Goal: Find specific page/section: Find specific page/section

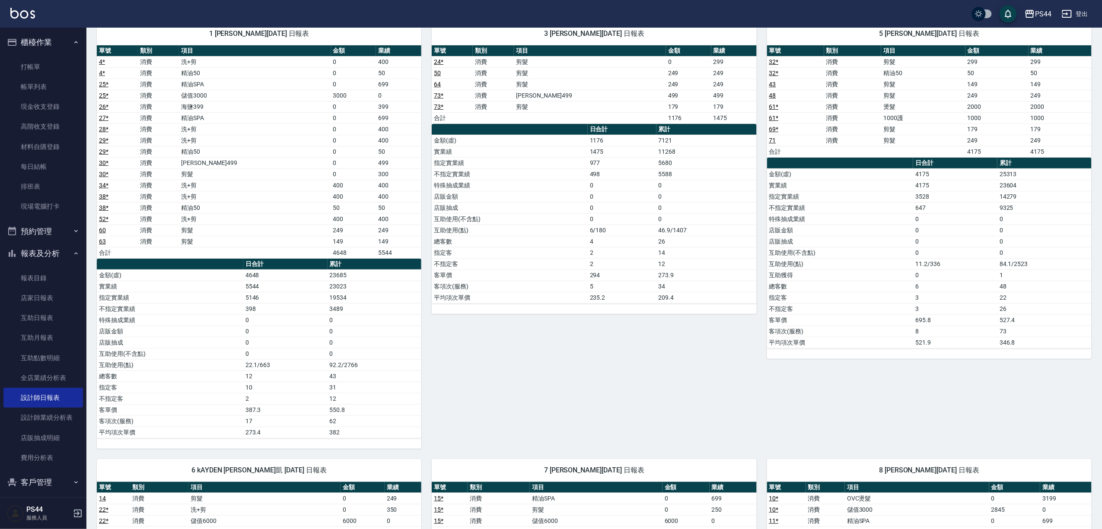
scroll to position [49, 0]
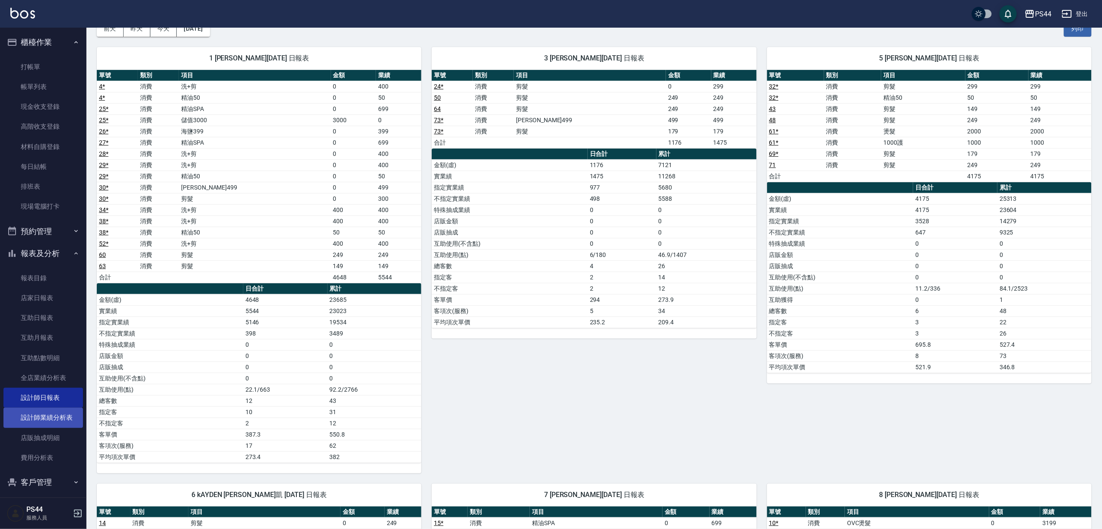
click at [64, 422] on link "設計師業績分析表" at bounding box center [43, 418] width 80 height 20
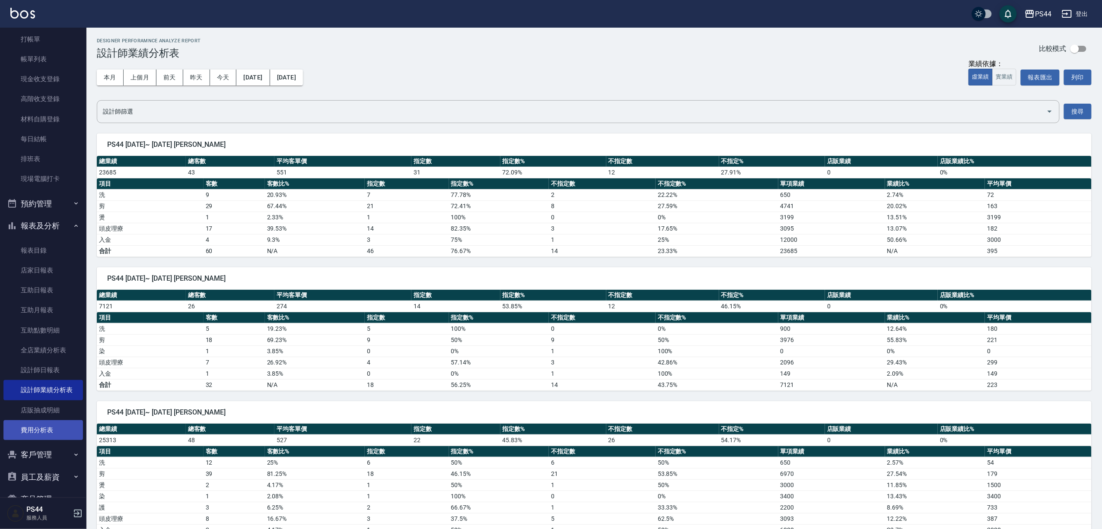
scroll to position [51, 0]
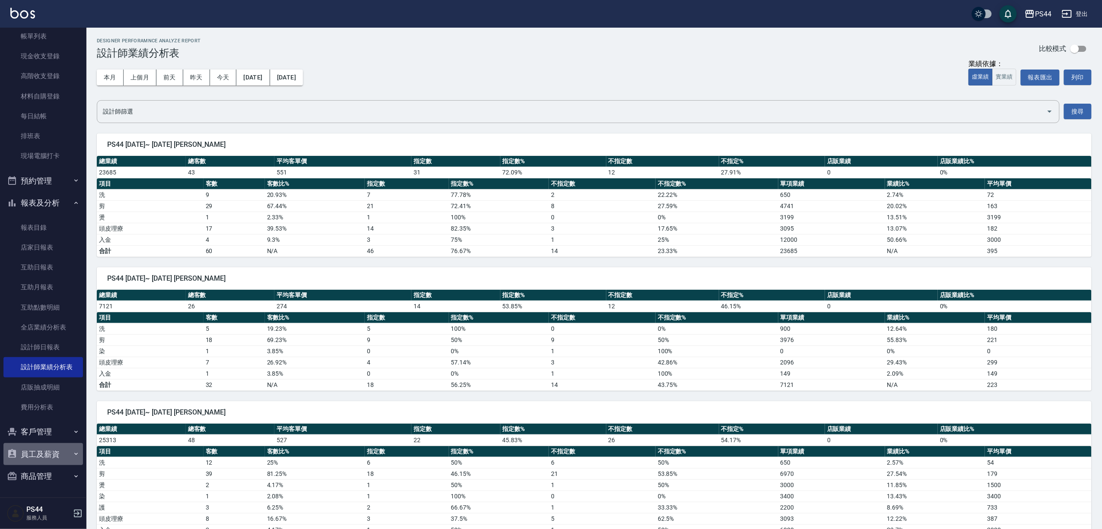
click at [65, 450] on button "員工及薪資" at bounding box center [43, 454] width 80 height 22
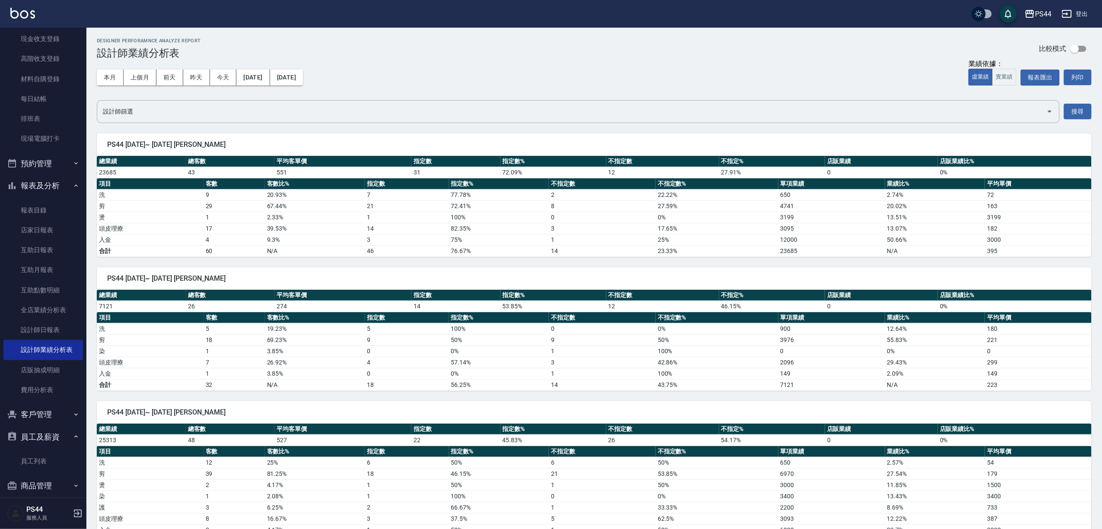
scroll to position [78, 0]
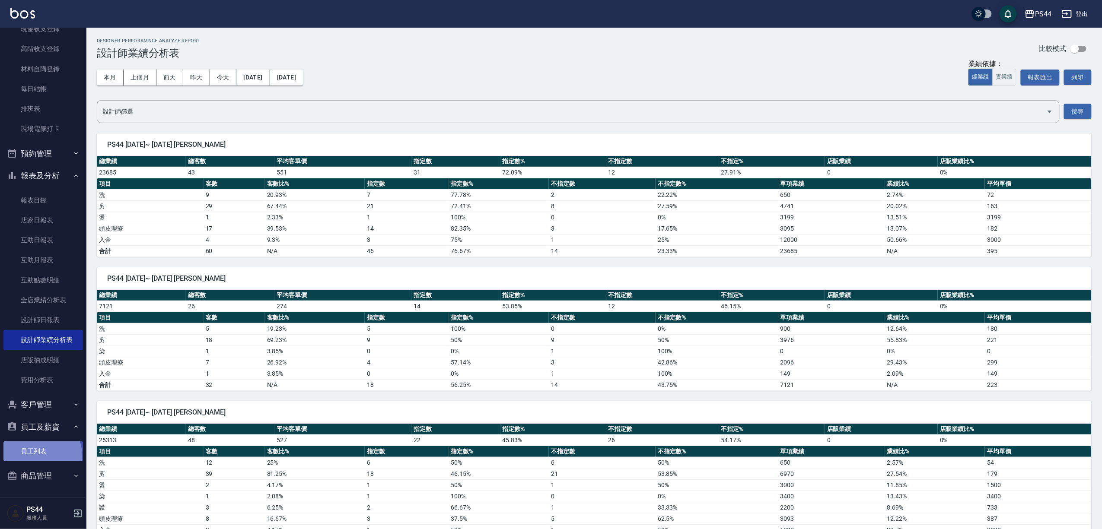
click at [40, 455] on link "員工列表" at bounding box center [43, 452] width 80 height 20
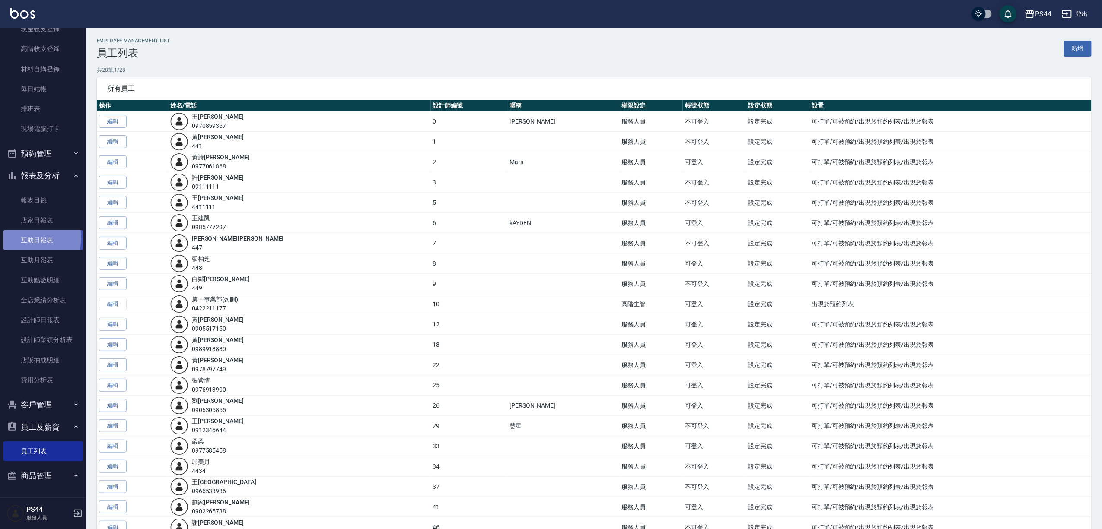
click at [30, 238] on link "互助日報表" at bounding box center [43, 240] width 80 height 20
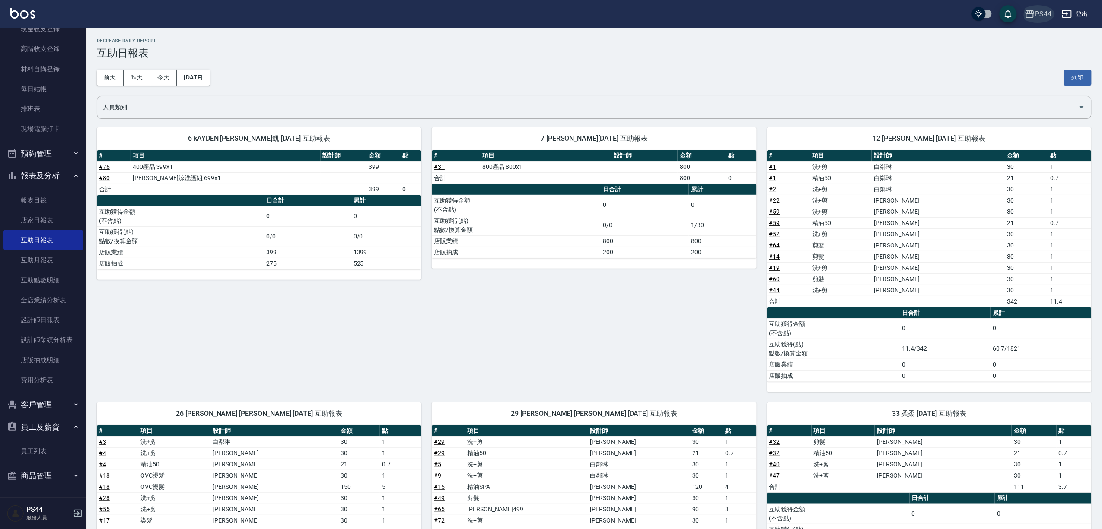
click at [1043, 11] on div "PS44" at bounding box center [1043, 14] width 16 height 11
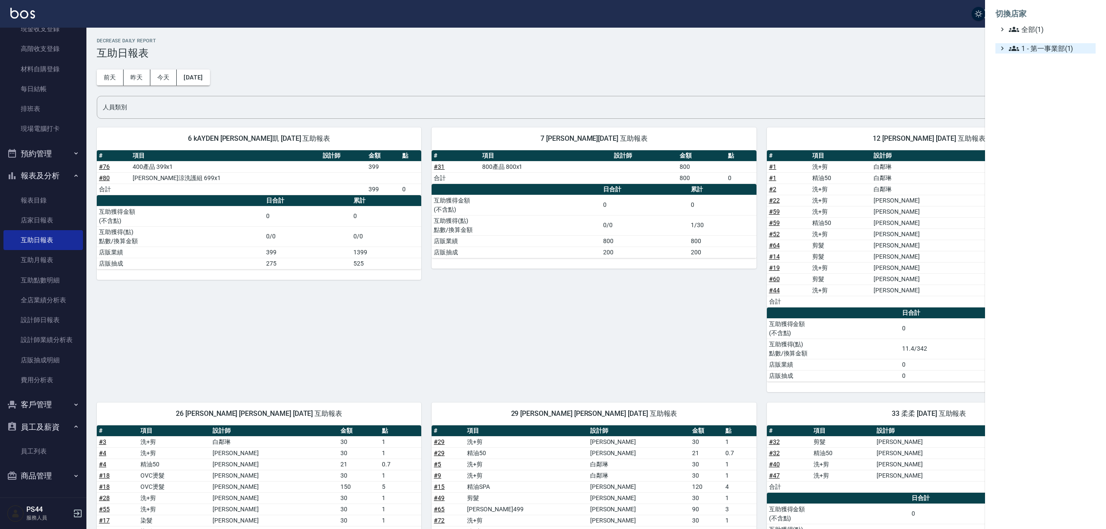
click at [1011, 48] on icon at bounding box center [1014, 48] width 10 height 10
click at [1005, 25] on div "全部(1)" at bounding box center [1046, 29] width 100 height 10
click at [1010, 48] on icon at bounding box center [1014, 48] width 10 height 10
click at [892, 52] on div at bounding box center [553, 264] width 1106 height 529
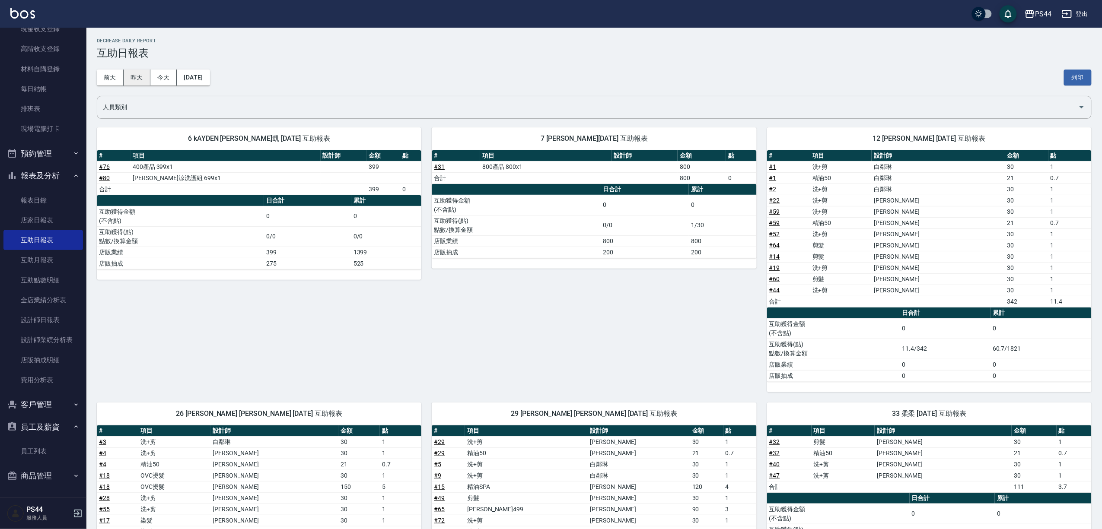
click at [136, 75] on button "昨天" at bounding box center [137, 78] width 27 height 16
click at [163, 79] on button "今天" at bounding box center [163, 78] width 27 height 16
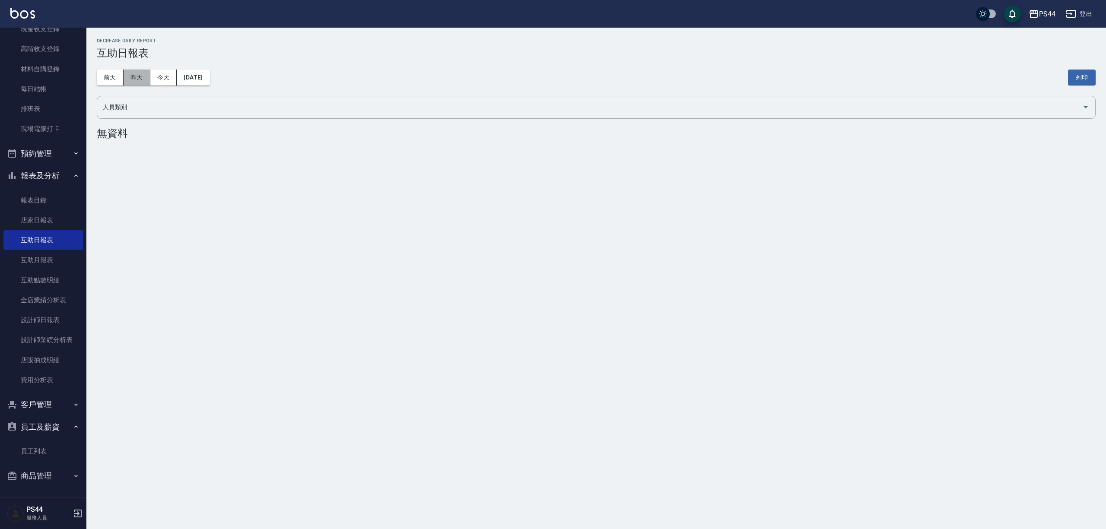
click at [134, 82] on button "昨天" at bounding box center [137, 78] width 27 height 16
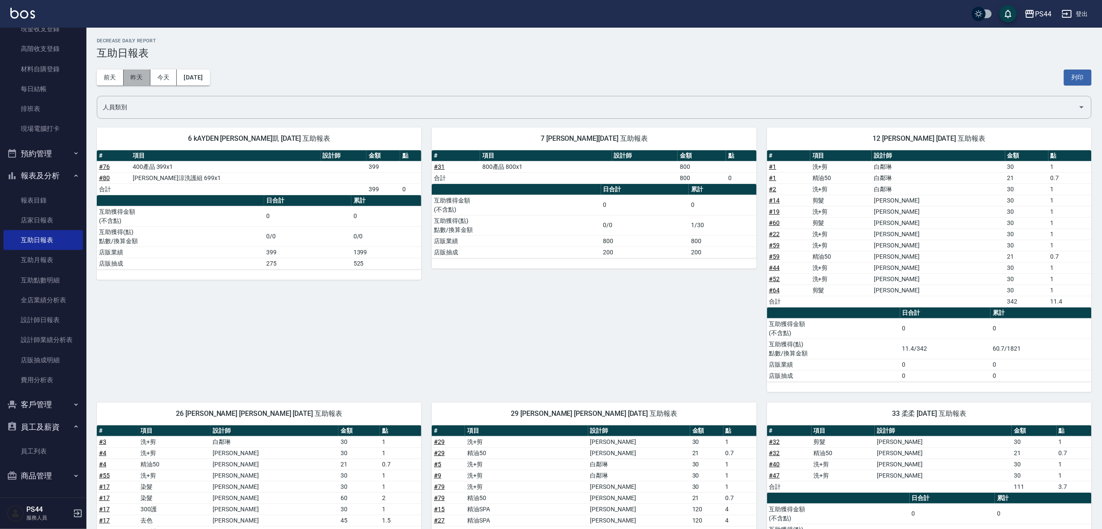
click at [128, 75] on button "昨天" at bounding box center [137, 78] width 27 height 16
click at [98, 76] on button "前天" at bounding box center [110, 78] width 27 height 16
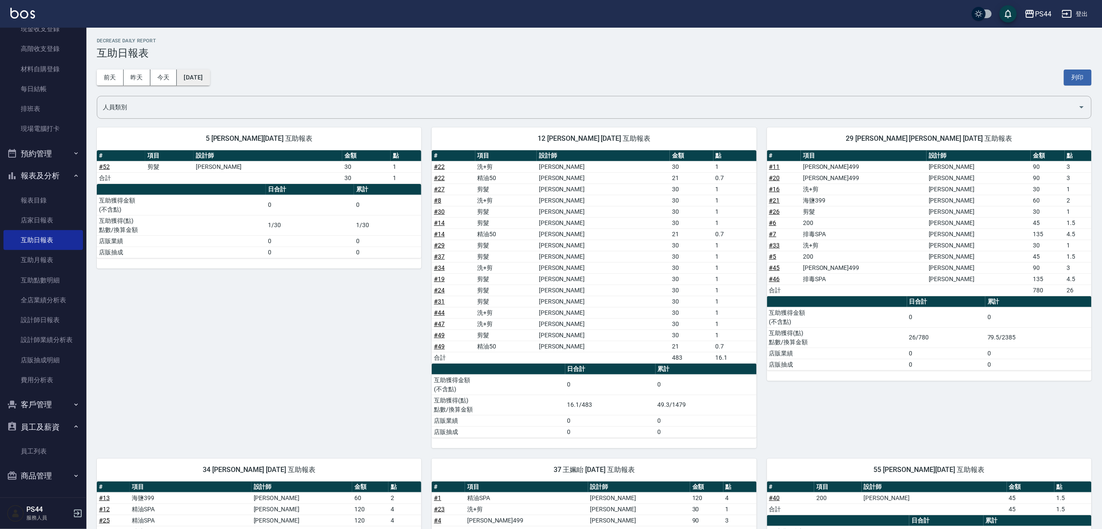
click at [204, 79] on button "[DATE]" at bounding box center [193, 78] width 33 height 16
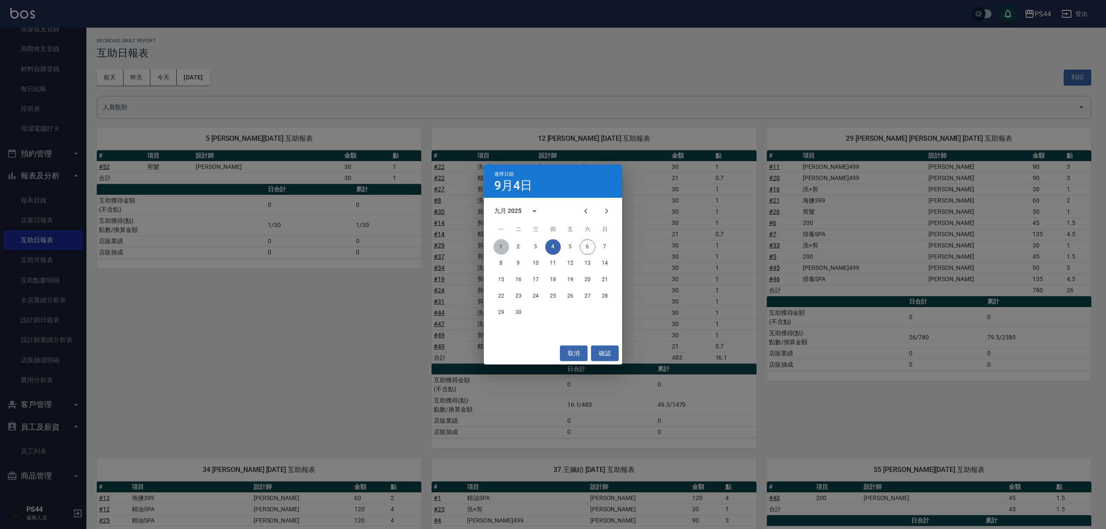
click at [502, 243] on button "1" at bounding box center [502, 247] width 16 height 16
